Goal: Transaction & Acquisition: Purchase product/service

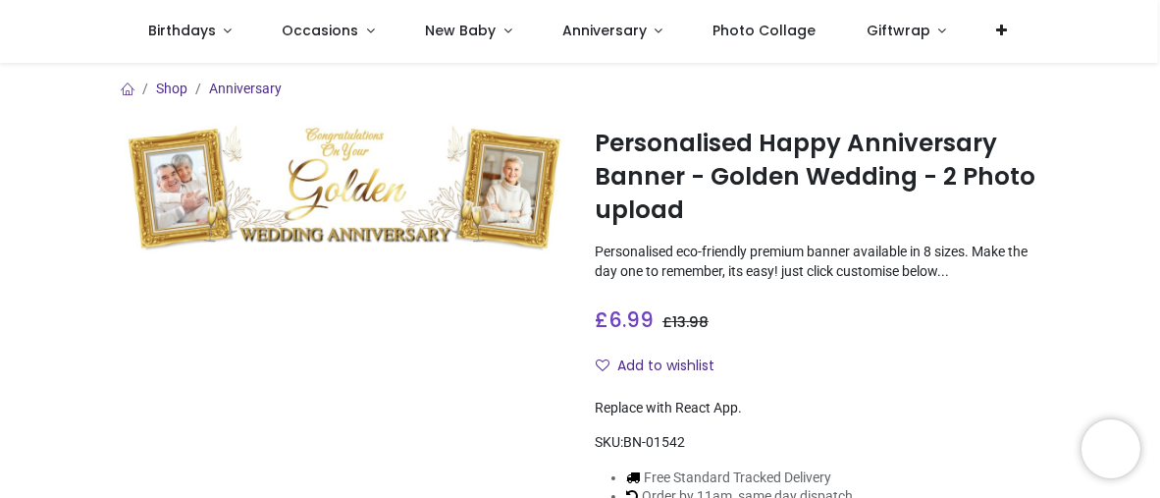
type input "**********"
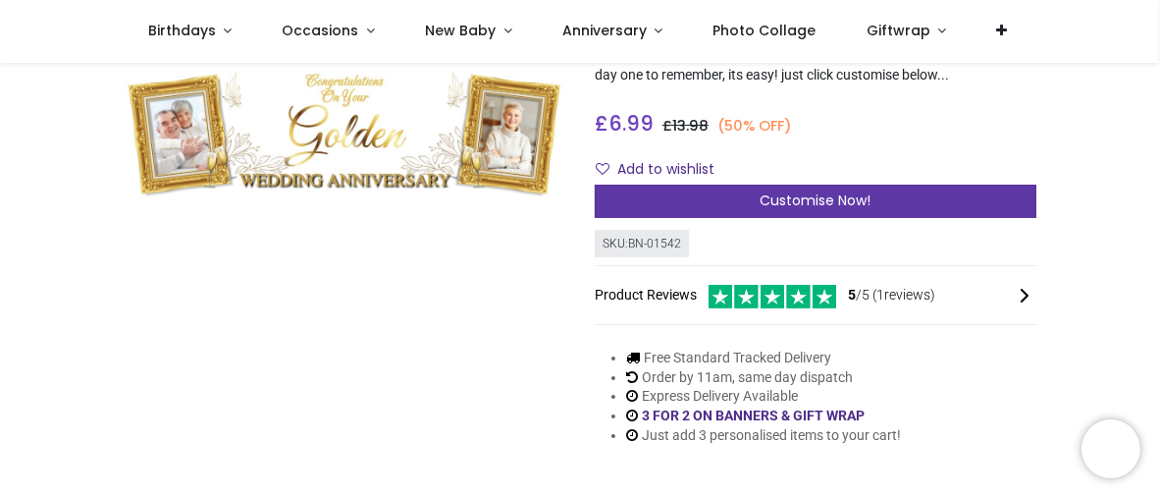
click at [799, 203] on span "Customise Now!" at bounding box center [816, 200] width 111 height 20
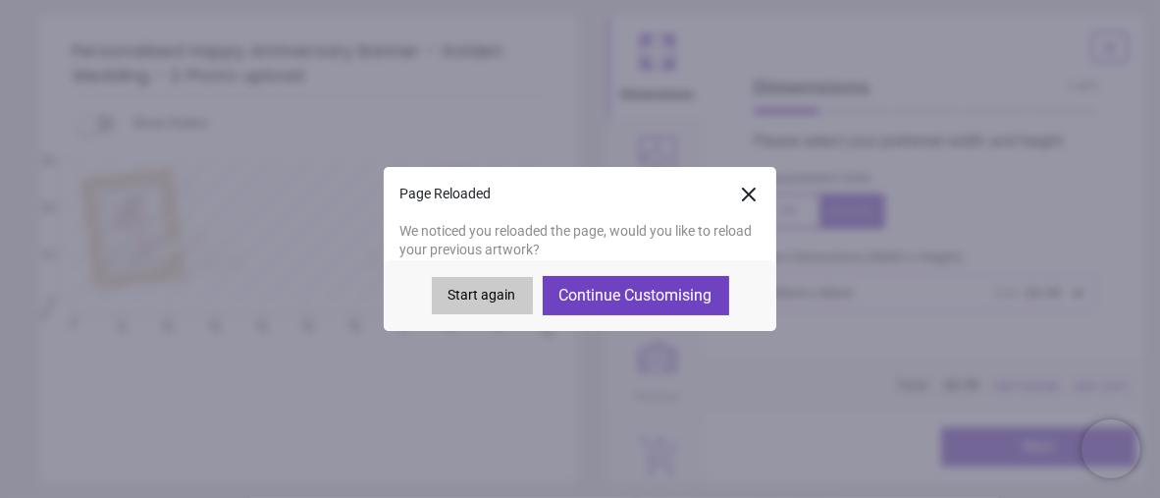
click at [658, 301] on button "Continue Customising" at bounding box center [636, 295] width 187 height 39
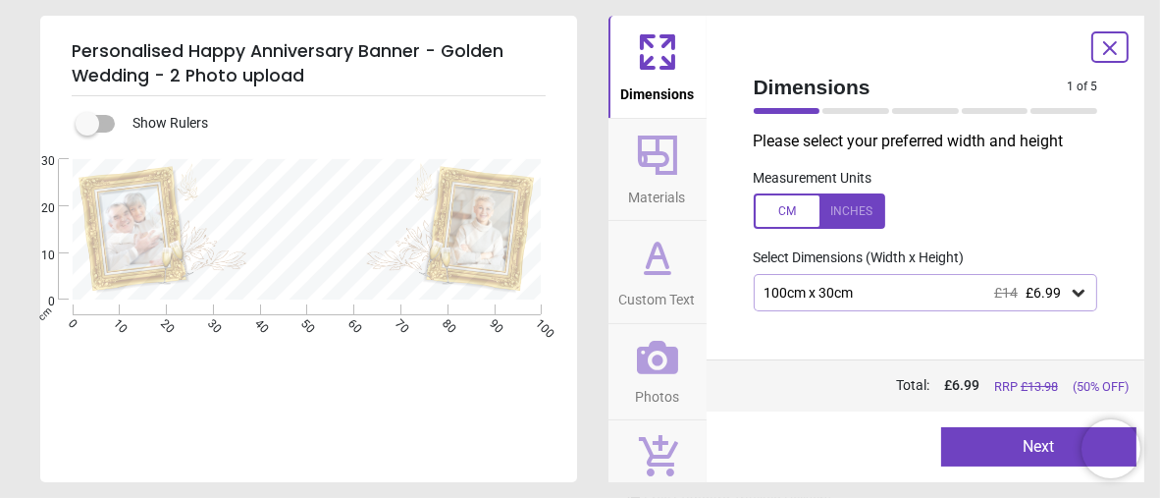
type textarea "**********"
